Goal: Task Accomplishment & Management: Manage account settings

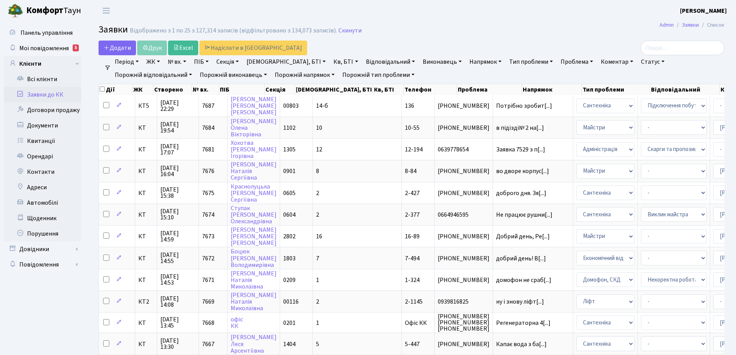
select select "25"
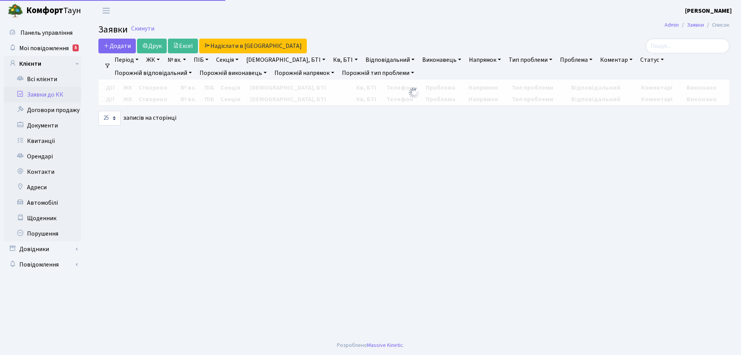
select select "25"
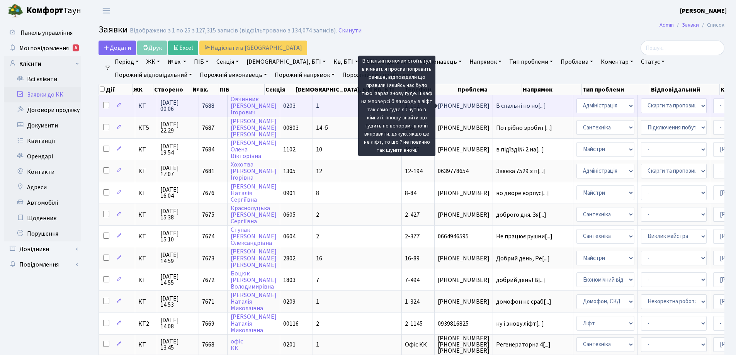
click at [496, 106] on span "В спальні по но[...]" at bounding box center [521, 106] width 50 height 8
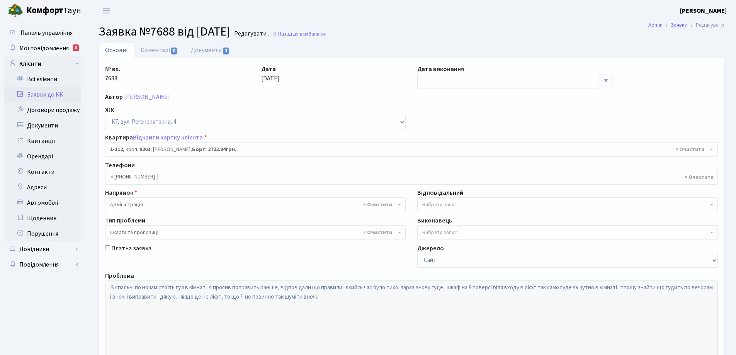
select select "112"
select select "55"
click at [144, 52] on link "Коментарі 0" at bounding box center [159, 50] width 50 height 16
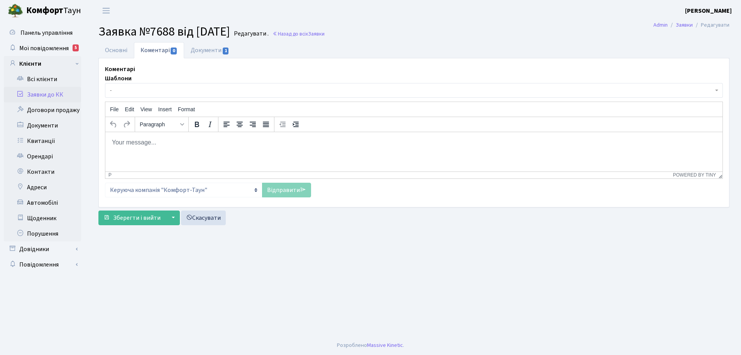
click at [153, 144] on body "Rich Text Area. Press ALT-0 for help." at bounding box center [414, 142] width 605 height 8
click at [161, 141] on p "Rich Text Area. Press ALT-0 for help." at bounding box center [414, 142] width 605 height 8
click at [286, 192] on link "Відправити" at bounding box center [286, 190] width 49 height 15
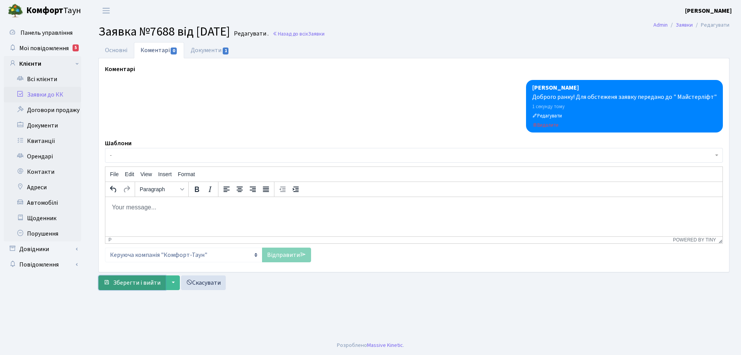
click at [144, 284] on span "Зберегти і вийти" at bounding box center [136, 282] width 47 height 8
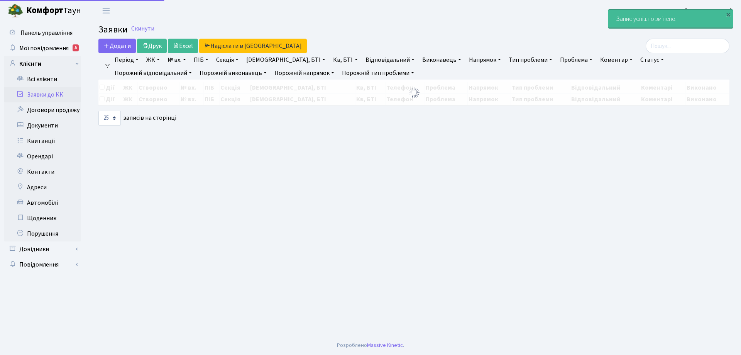
select select "25"
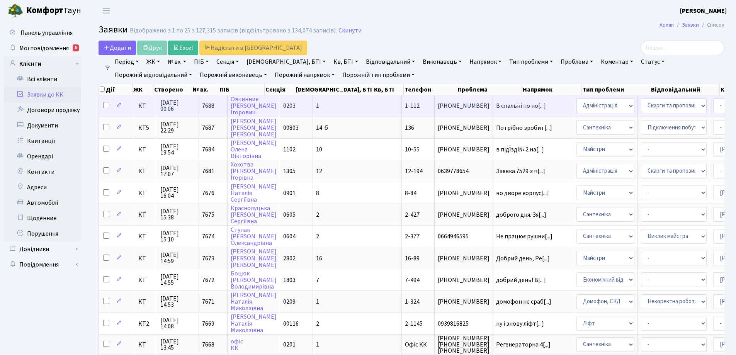
click at [405, 107] on span "1-112" at bounding box center [412, 106] width 15 height 8
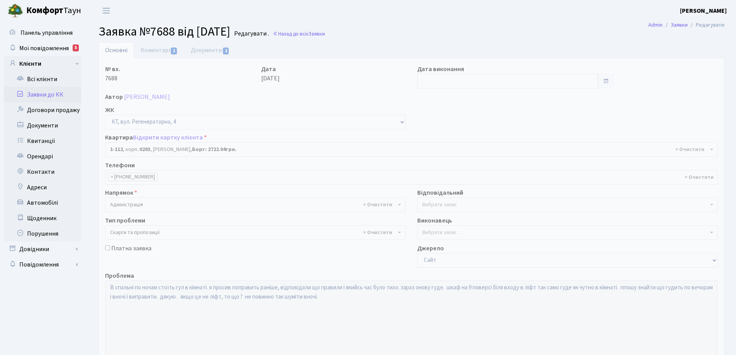
select select "112"
select select "55"
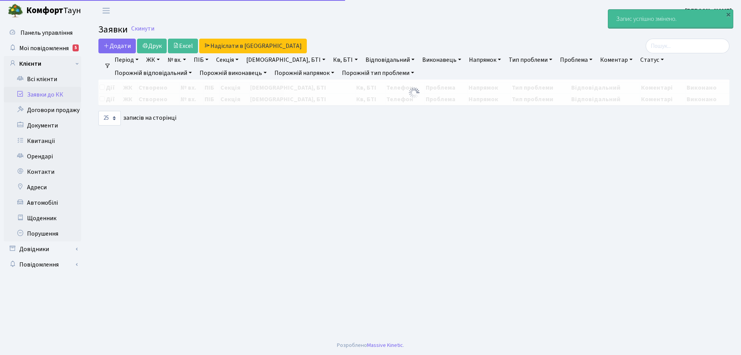
select select "25"
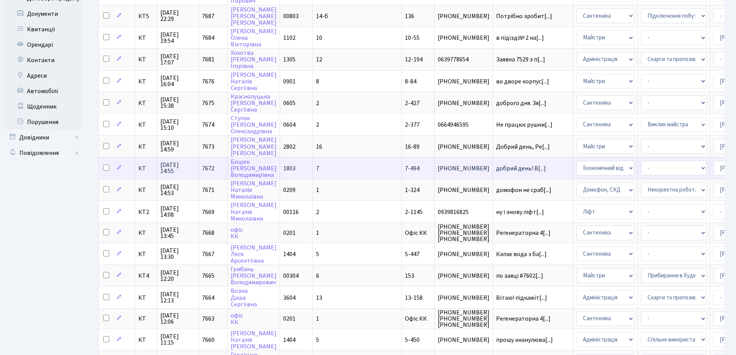
scroll to position [116, 0]
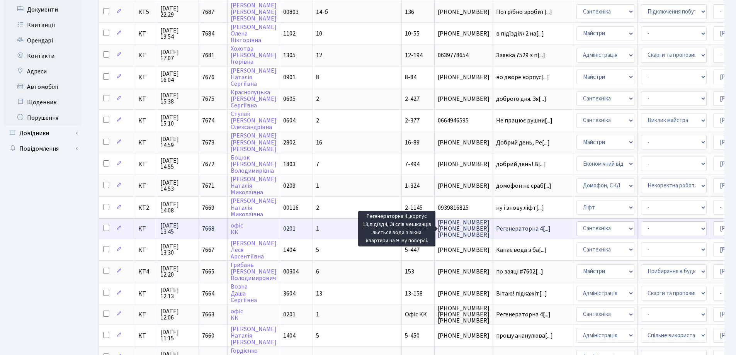
click at [496, 227] on span "Регенераторна 4[...]" at bounding box center [523, 228] width 54 height 8
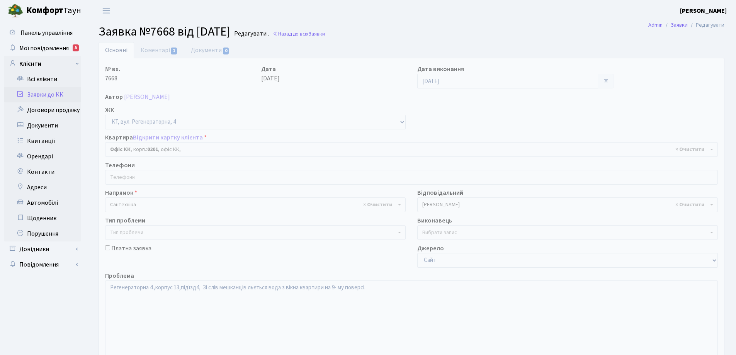
select select "4"
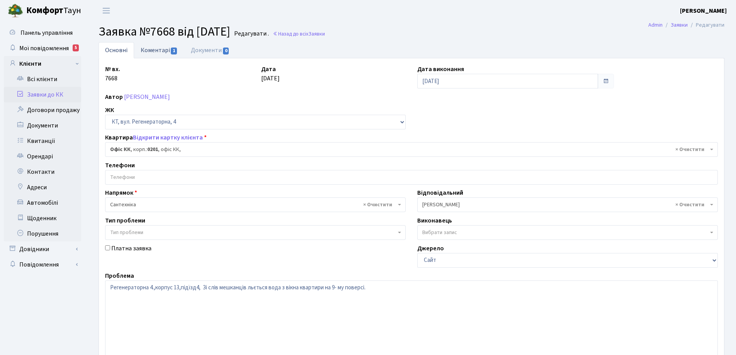
click at [156, 51] on link "Коментарі 1" at bounding box center [159, 50] width 50 height 16
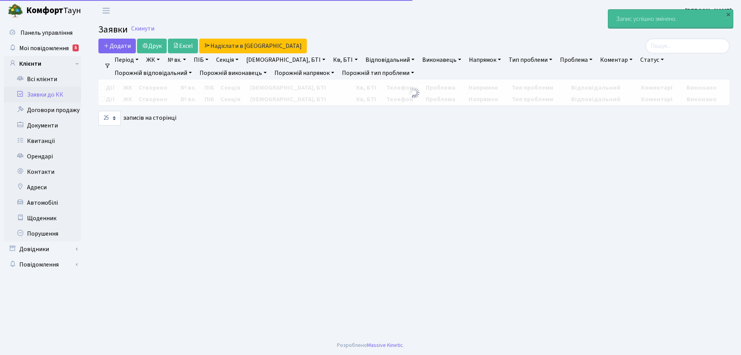
select select "25"
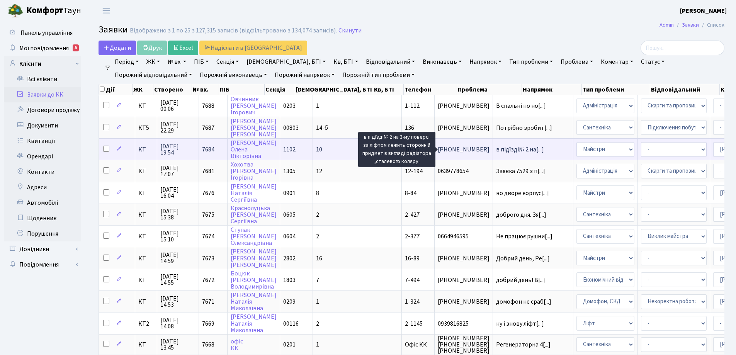
click at [496, 150] on span "в підїзді№ 2 на[...]" at bounding box center [520, 149] width 48 height 8
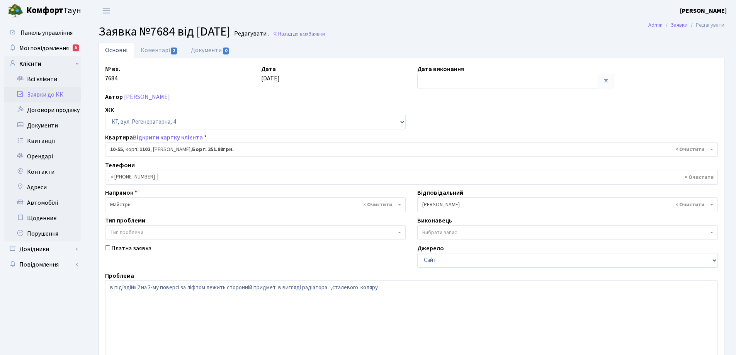
select select "6624"
select select
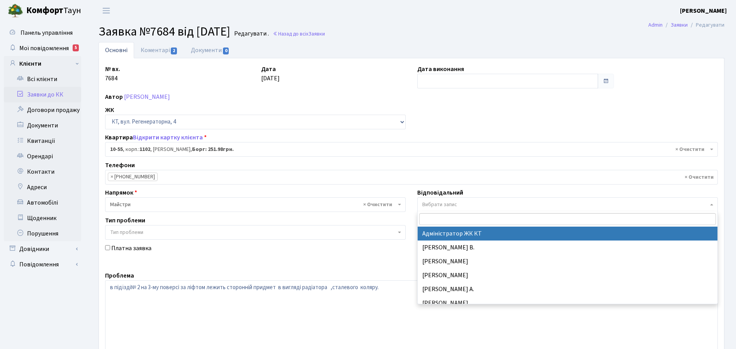
select select
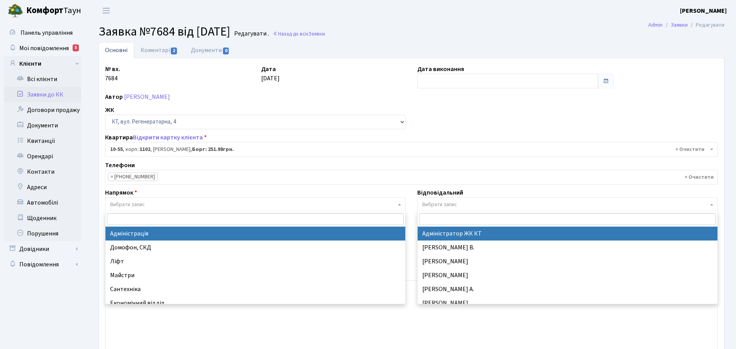
select select "5"
select select
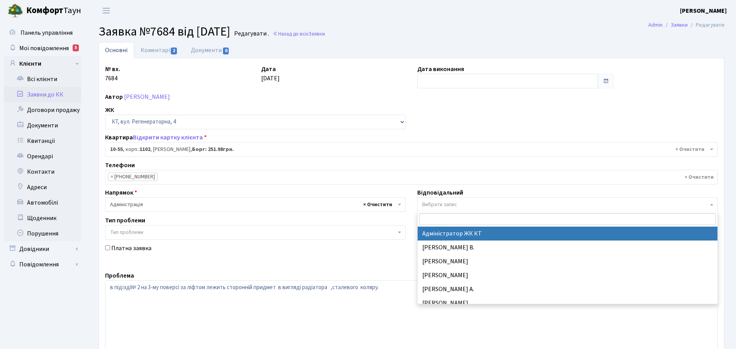
select select
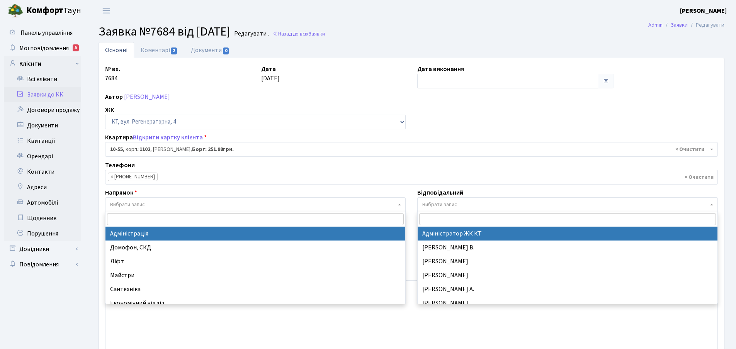
select select "5"
select select
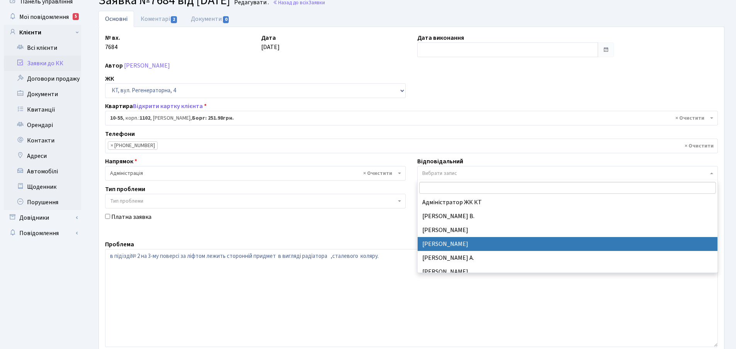
scroll to position [111, 0]
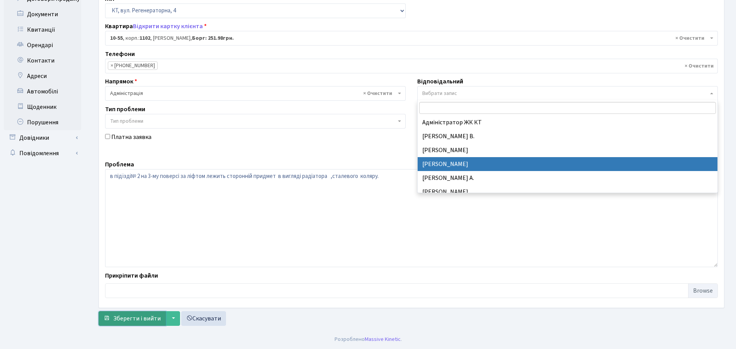
click at [143, 319] on button "Зберегти і вийти" at bounding box center [131, 318] width 67 height 15
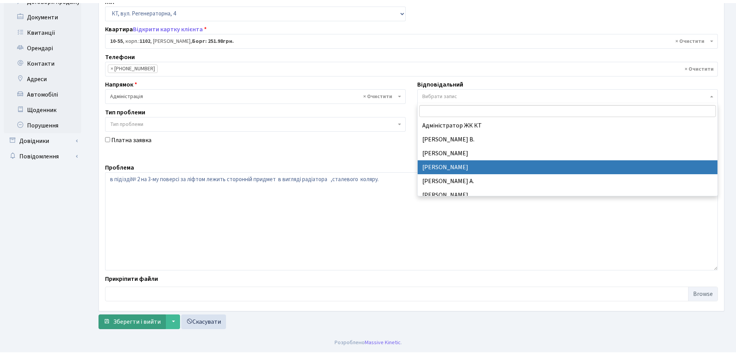
scroll to position [105, 0]
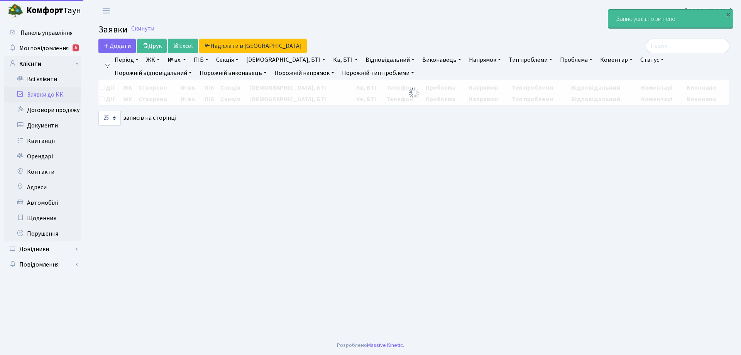
select select "25"
